Goal: Information Seeking & Learning: Learn about a topic

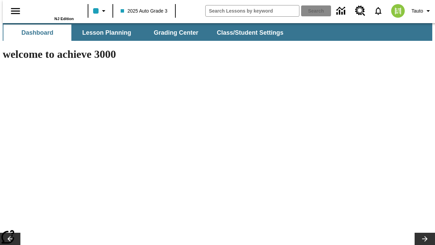
type input "-1"
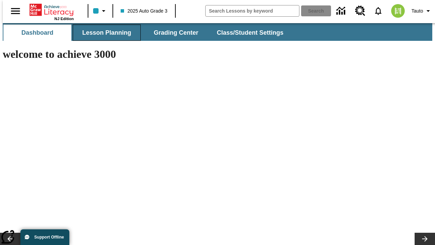
click at [104, 33] on button "Lesson Planning" at bounding box center [107, 32] width 68 height 16
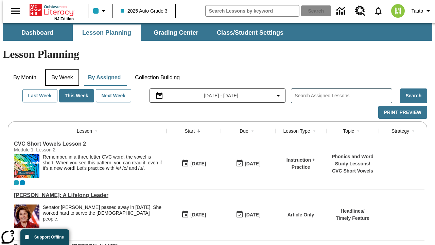
click at [61, 69] on button "By Week" at bounding box center [62, 77] width 34 height 16
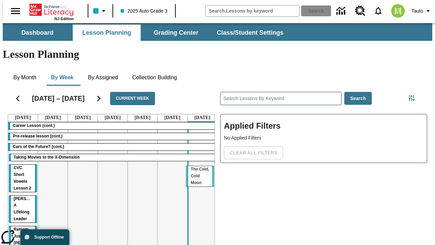
click at [200, 169] on tr "Career Lesson (cont.) Pre-release lesson (cont.) Cars of the Future? (cont.) Ta…" at bounding box center [112, 194] width 209 height 147
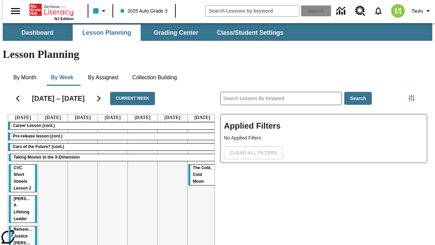
click at [199, 165] on span "The Cold, Cold Moon" at bounding box center [202, 174] width 19 height 18
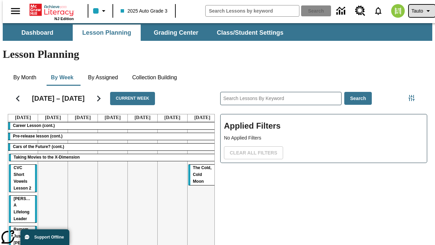
click at [419, 11] on span "Tauto" at bounding box center [418, 10] width 12 height 7
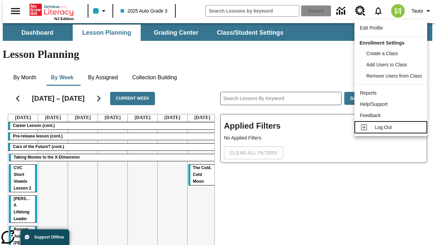
click at [392, 127] on span "Log Out" at bounding box center [383, 126] width 17 height 5
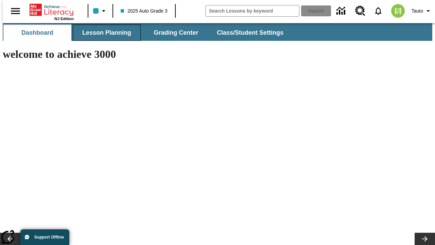
click at [104, 33] on button "Lesson Planning" at bounding box center [107, 32] width 68 height 16
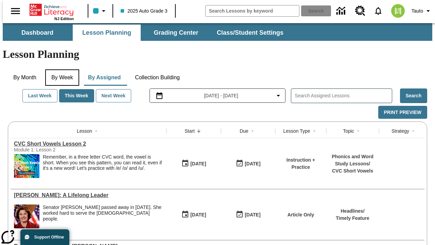
click at [61, 69] on button "By Week" at bounding box center [62, 77] width 34 height 16
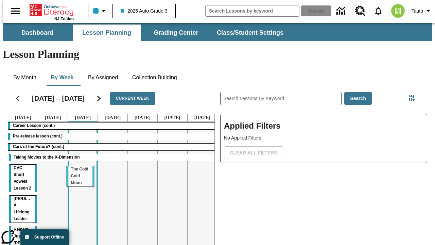
click at [80, 169] on tr "Career Lesson (cont.) Pre-release lesson (cont.) Cars of the Future? (cont.) Ta…" at bounding box center [112, 194] width 209 height 147
